Goal: Find specific page/section: Find specific page/section

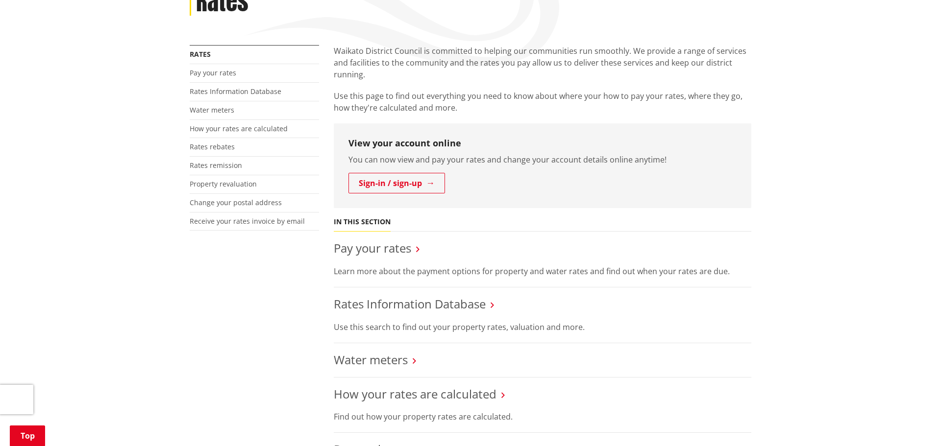
scroll to position [121, 0]
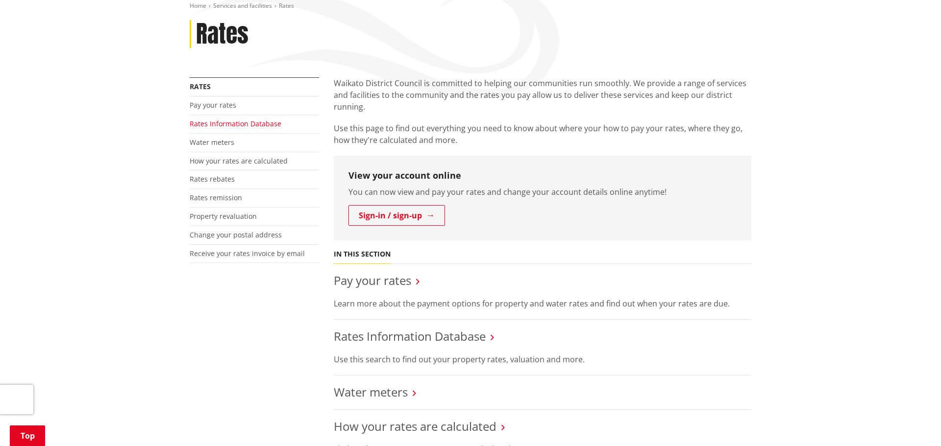
click at [225, 124] on link "Rates Information Database" at bounding box center [236, 123] width 92 height 9
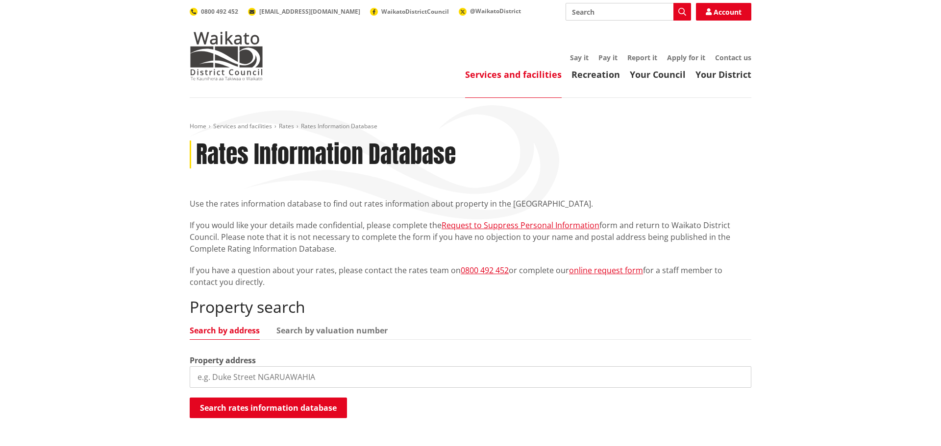
click at [219, 376] on input "search" at bounding box center [470, 377] width 561 height 22
